Goal: Task Accomplishment & Management: Manage account settings

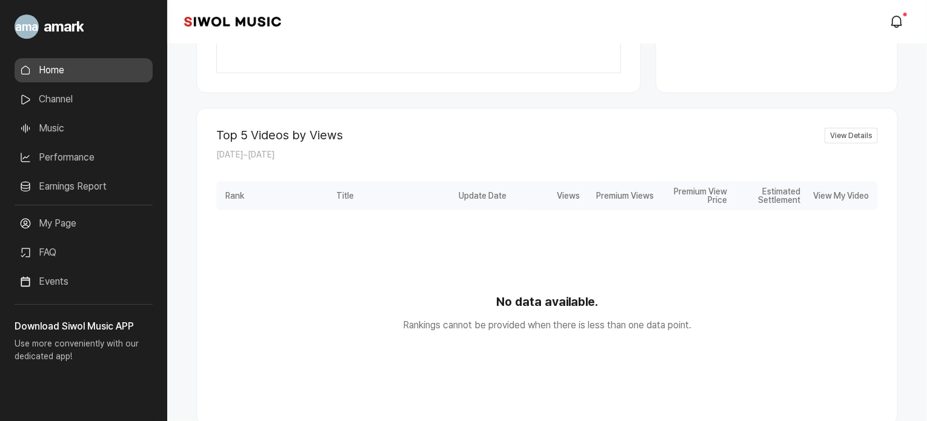
scroll to position [657, 0]
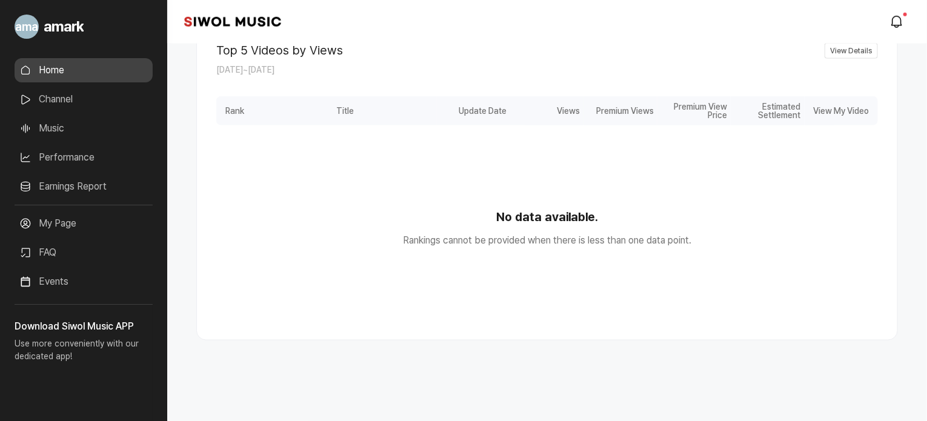
click at [93, 97] on link "Channel" at bounding box center [84, 99] width 138 height 24
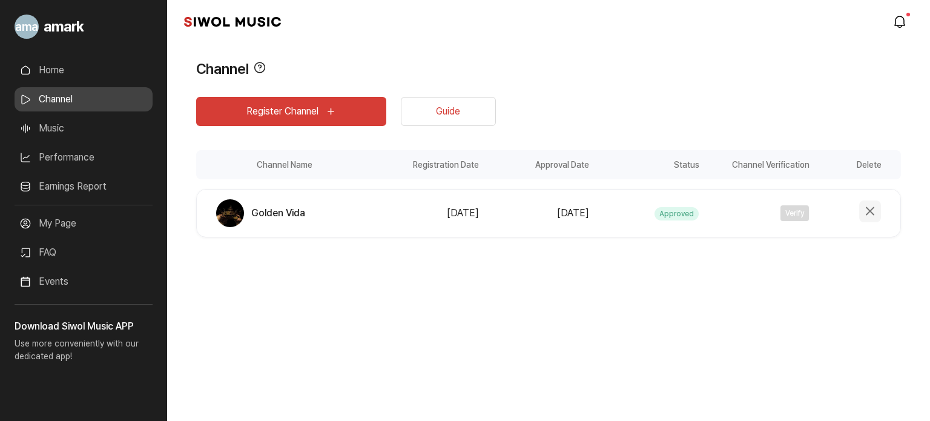
click at [862, 214] on button "Delete Channel" at bounding box center [870, 211] width 22 height 22
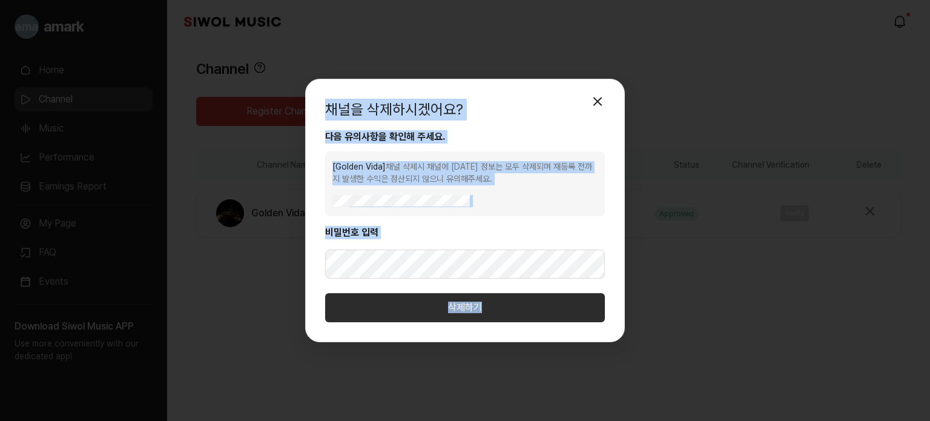
drag, startPoint x: 327, startPoint y: 107, endPoint x: 533, endPoint y: 303, distance: 284.9
click at [533, 303] on div "채널을 삭제하시겠어요? 모달 닫기 다음 유의사항을 확인해 주세요. [ Golden Vida ] 채널 삭제시 채널에 [DATE] 정보는 모두 삭…" at bounding box center [465, 210] width 320 height 263
click at [595, 108] on button "모달 닫기" at bounding box center [598, 101] width 24 height 24
